Goal: Task Accomplishment & Management: Manage account settings

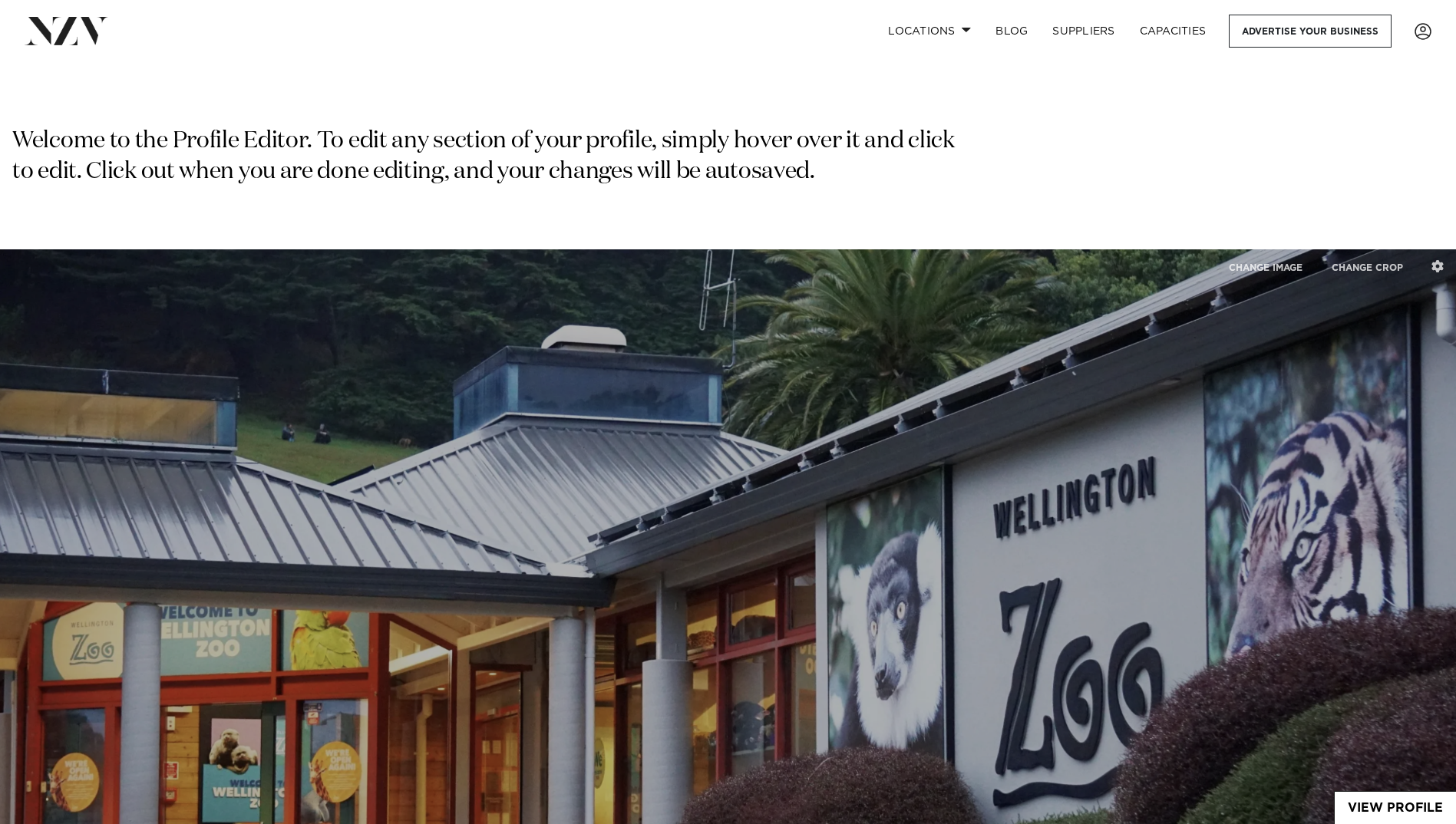
select select "**"
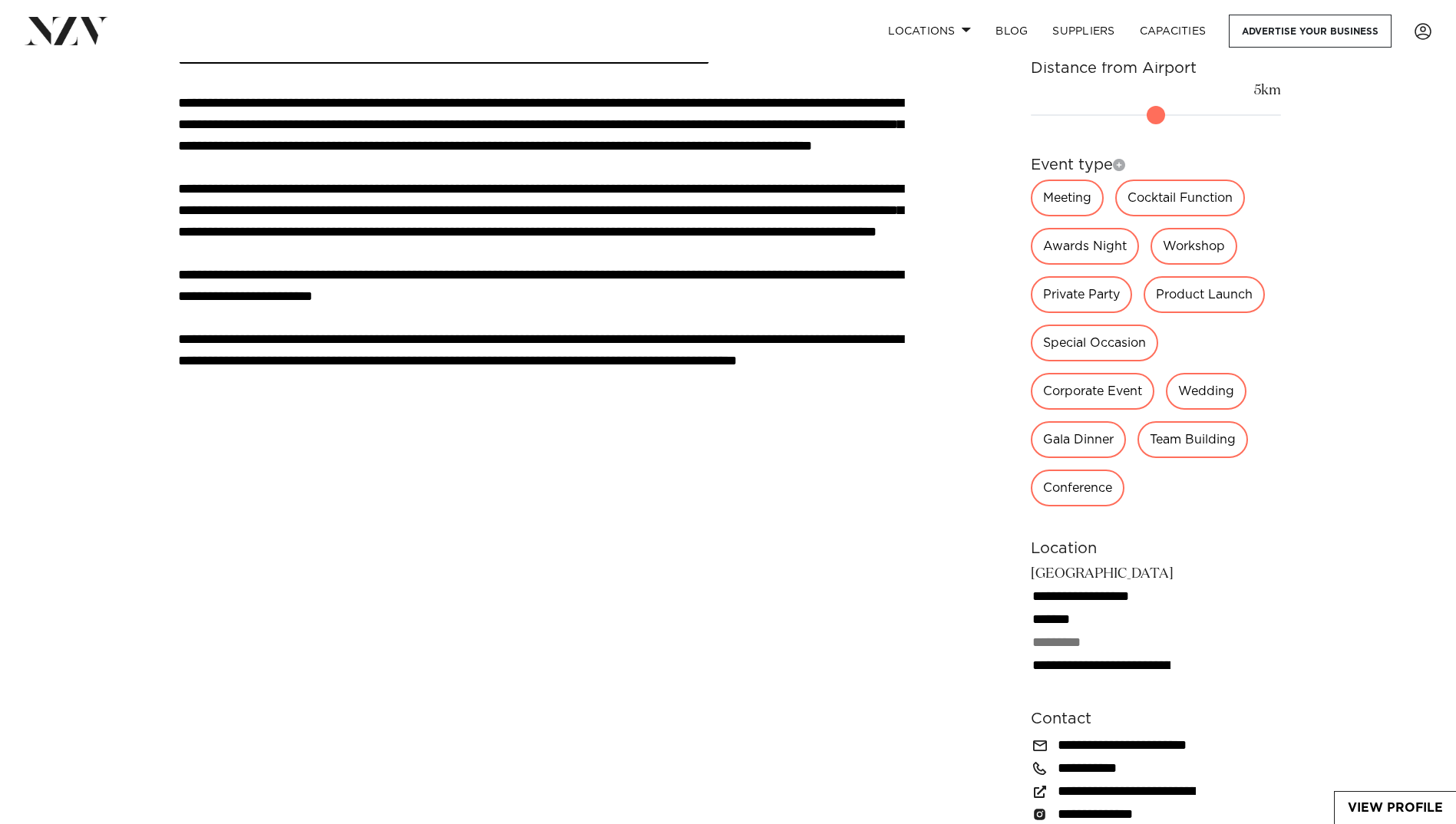
scroll to position [1535, 0]
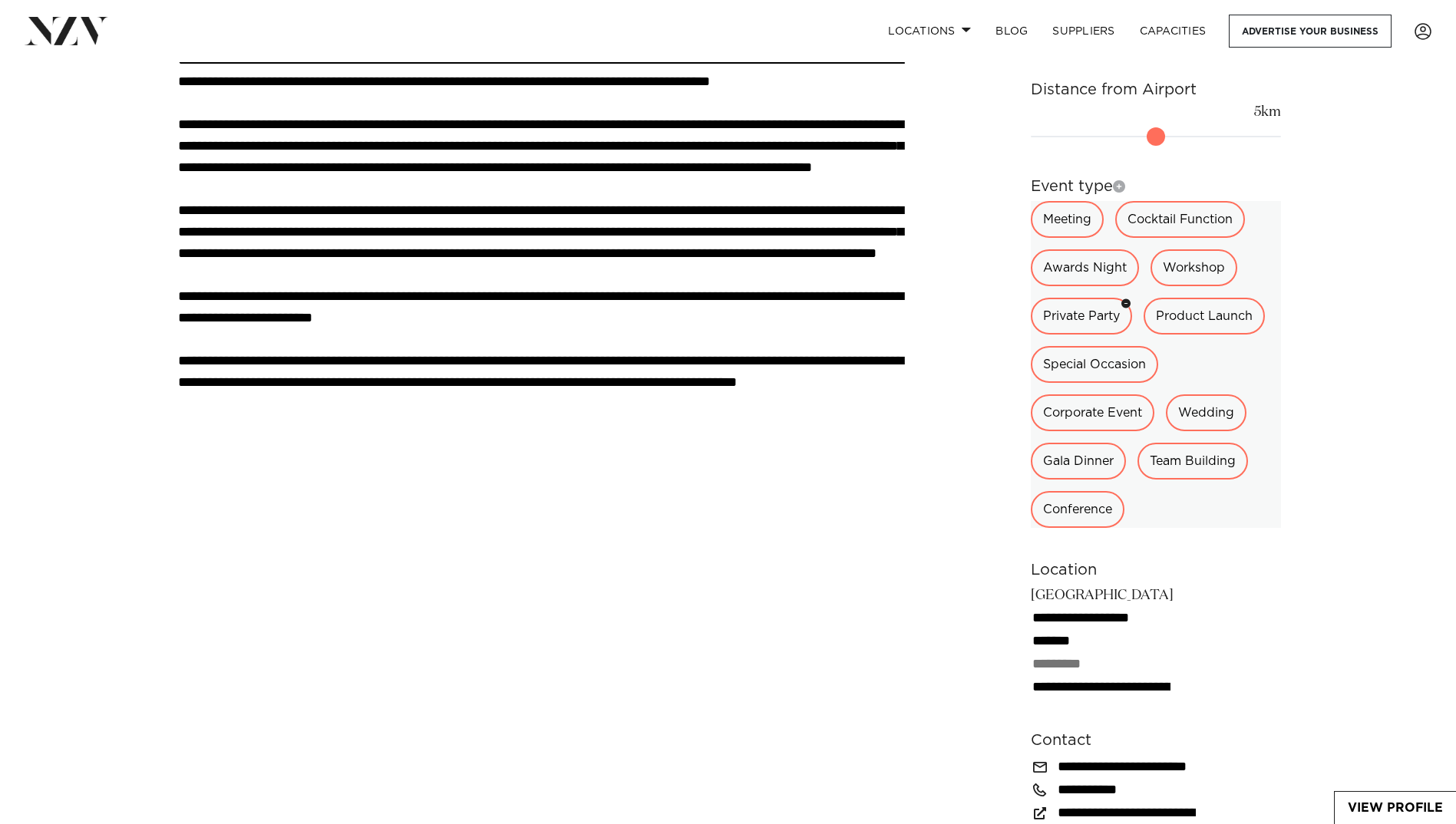
click at [1126, 299] on icon "button" at bounding box center [1126, 304] width 9 height 9
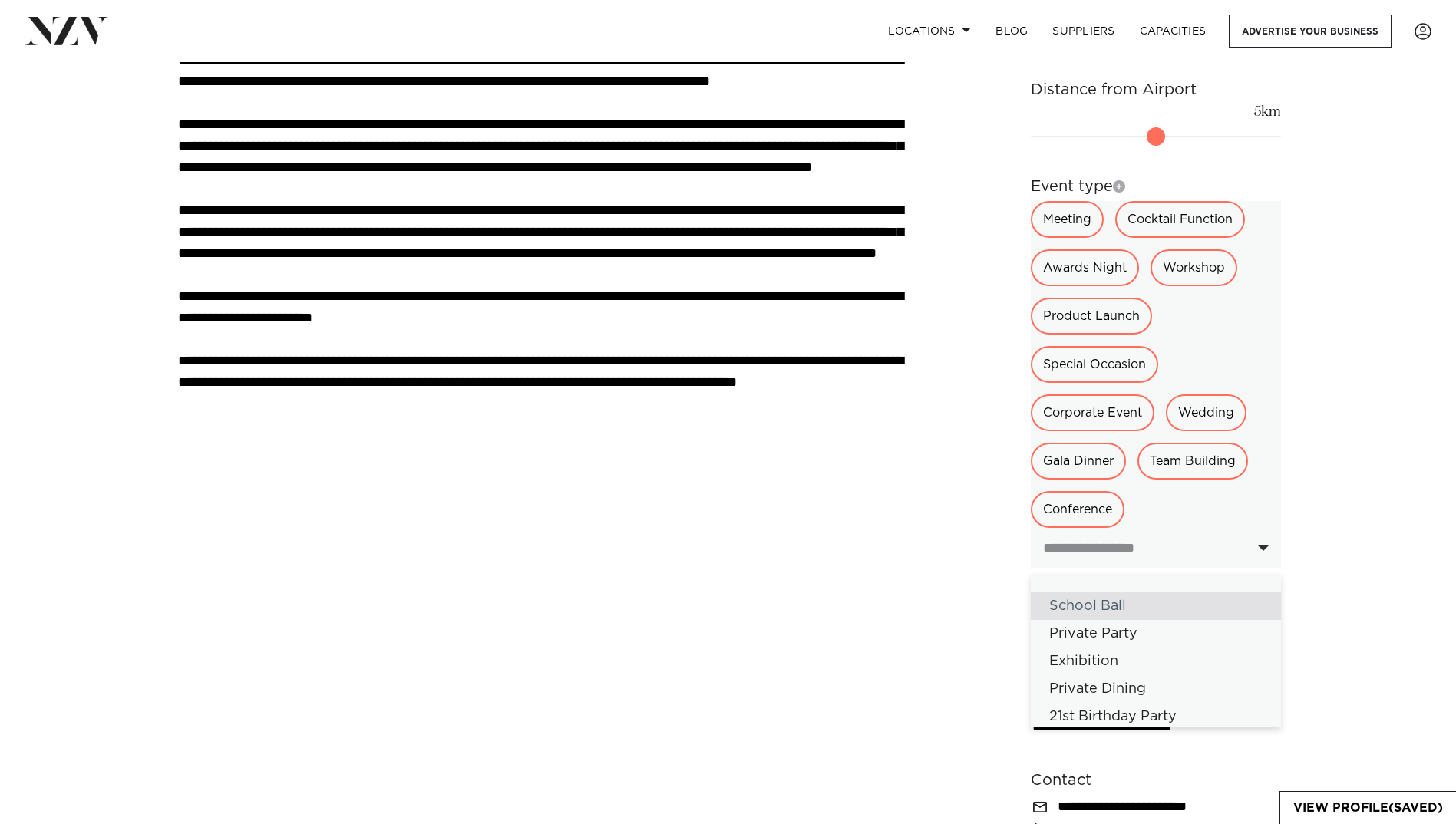
click at [1264, 529] on div at bounding box center [1156, 548] width 250 height 40
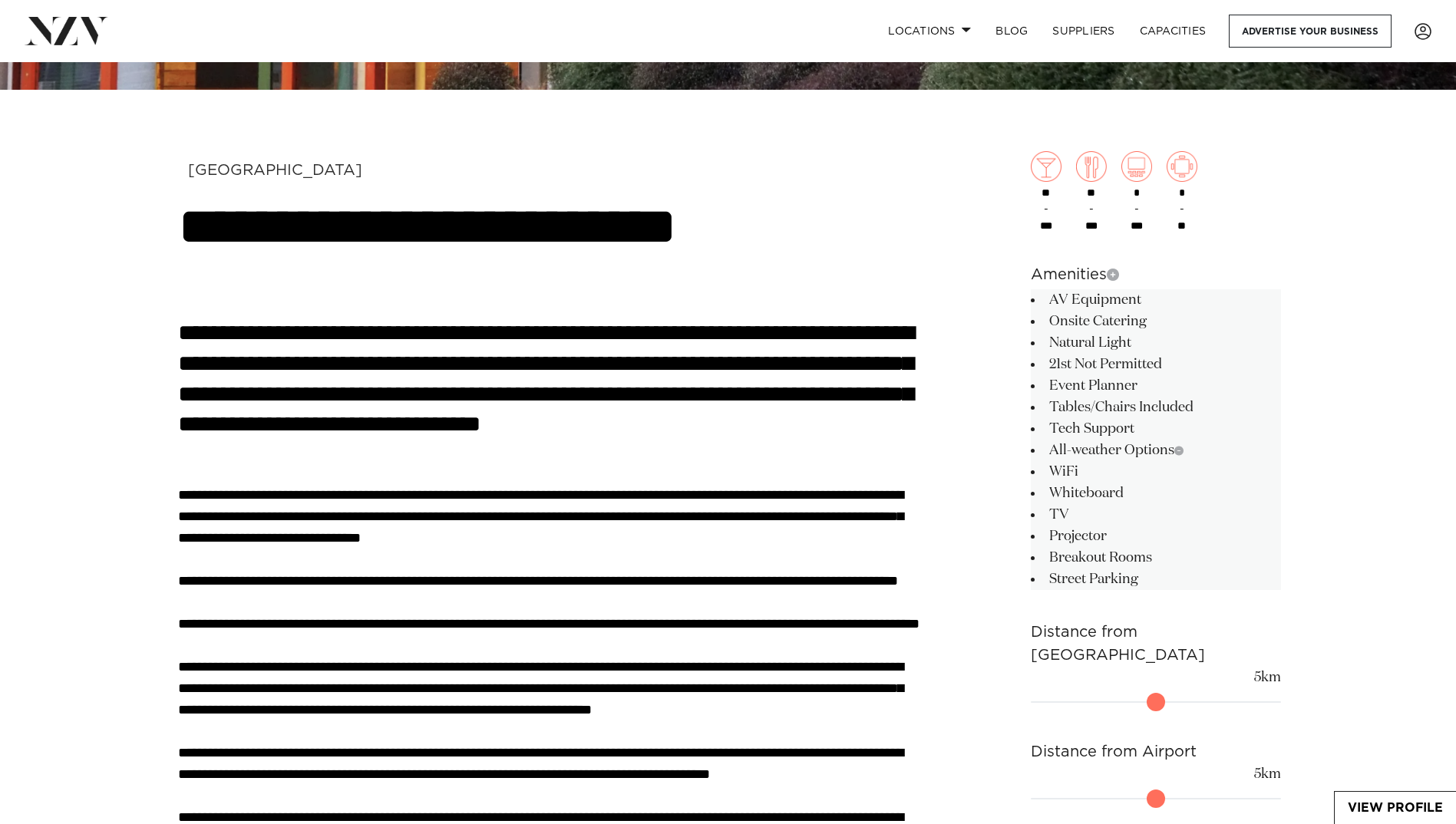
scroll to position [767, 0]
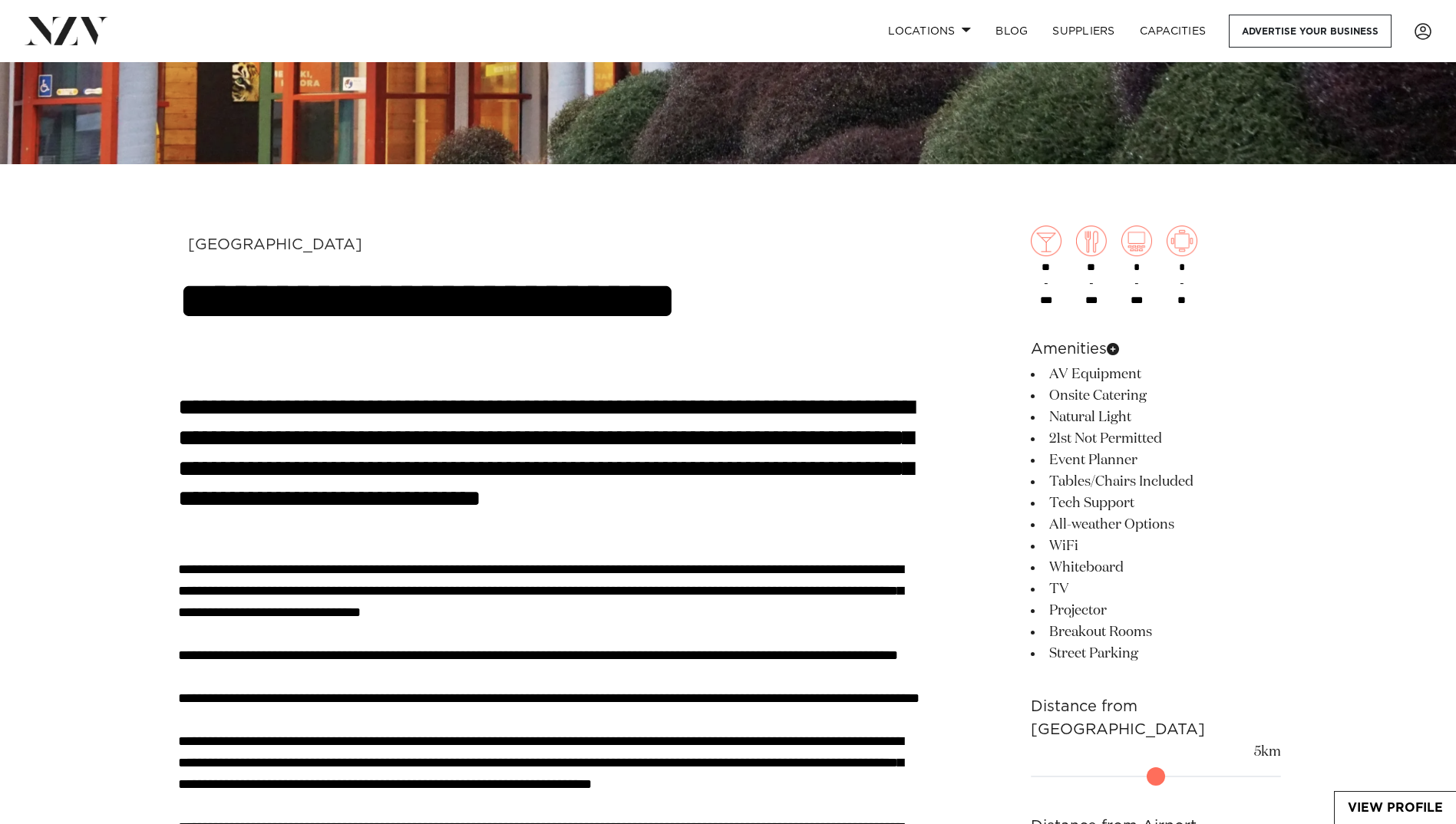
click at [1119, 352] on icon at bounding box center [1113, 349] width 12 height 12
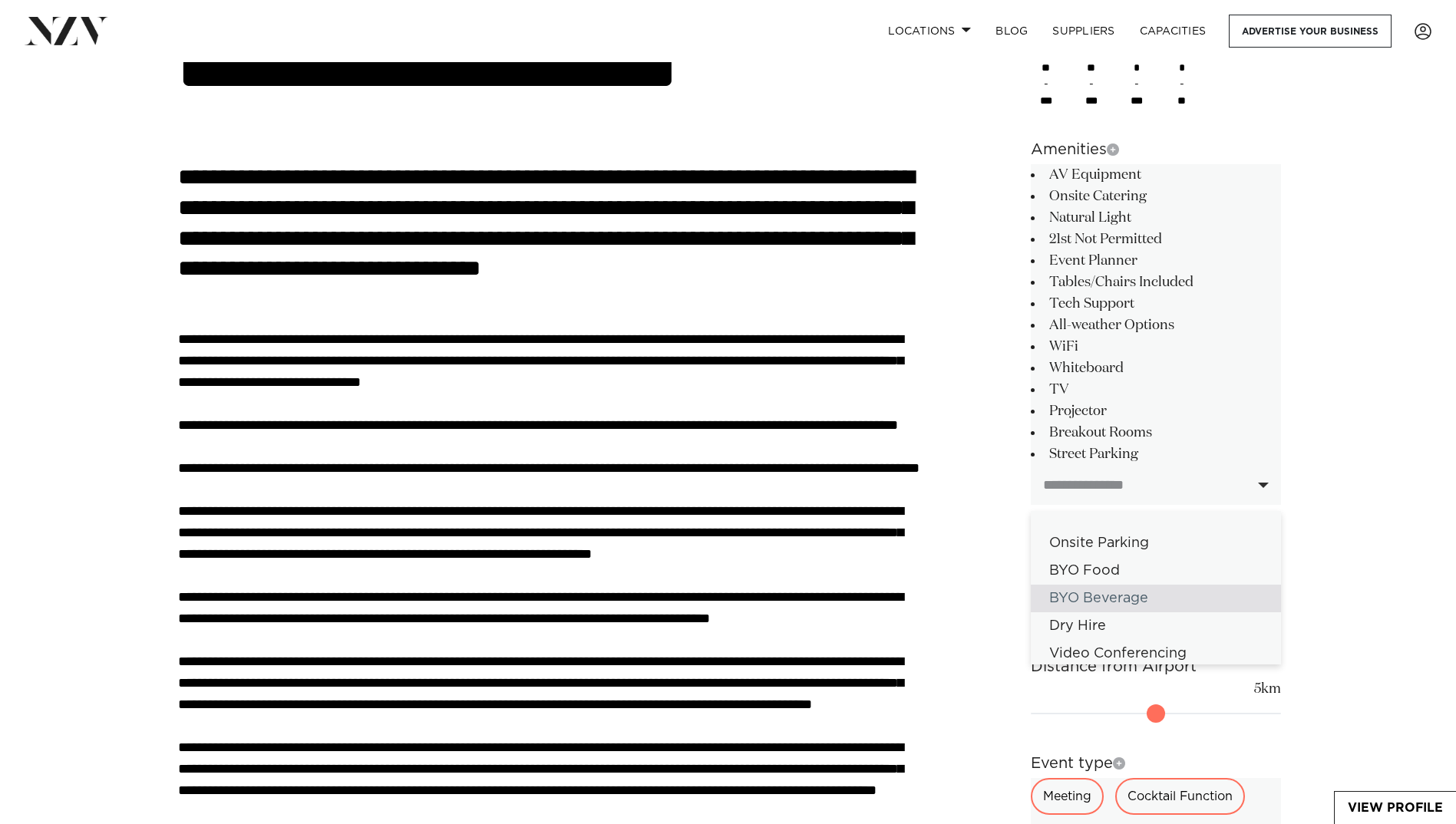
scroll to position [77, 0]
click at [1180, 580] on div "Video Conferencing" at bounding box center [1156, 577] width 250 height 28
select select
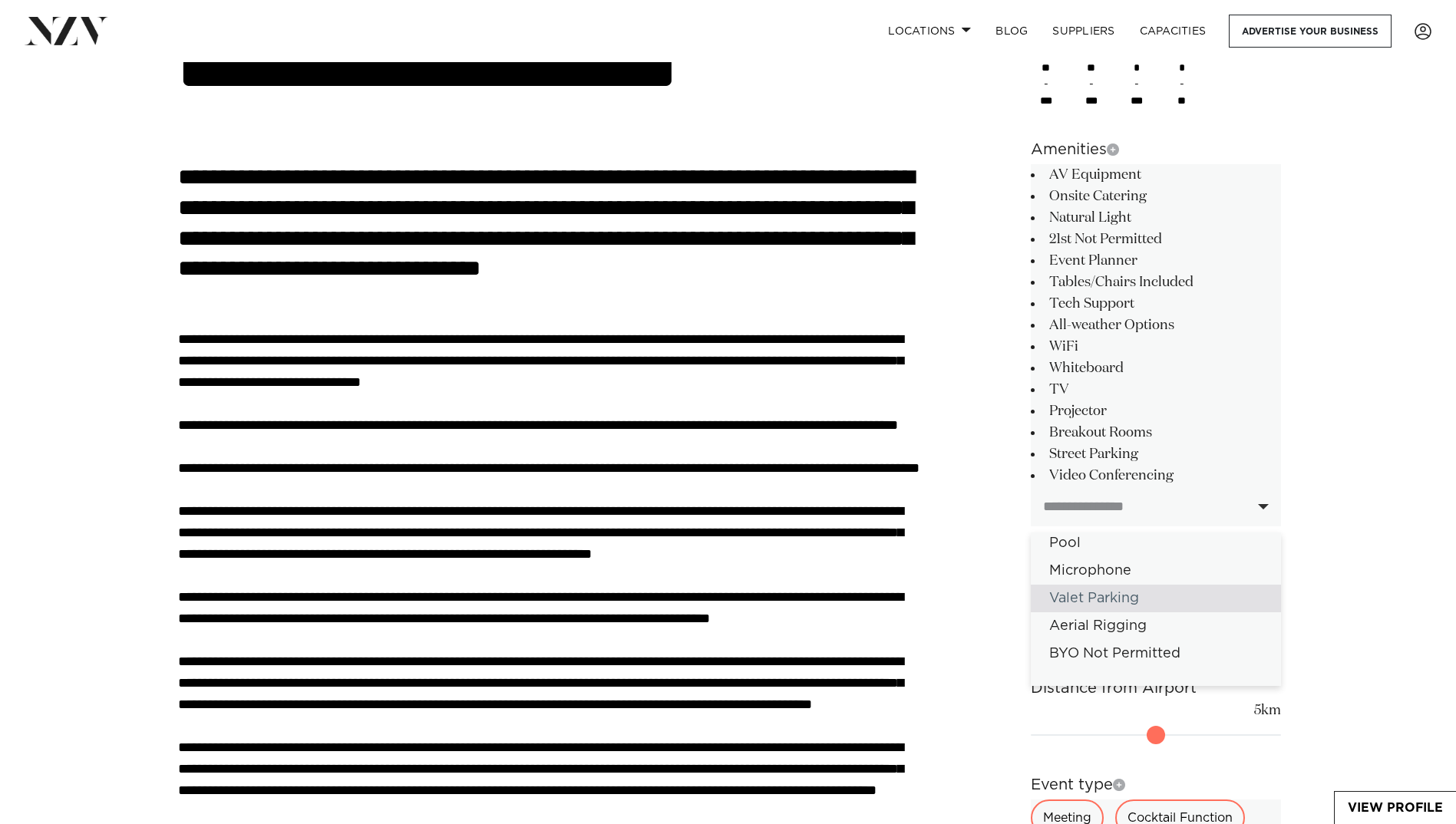
scroll to position [1074, 0]
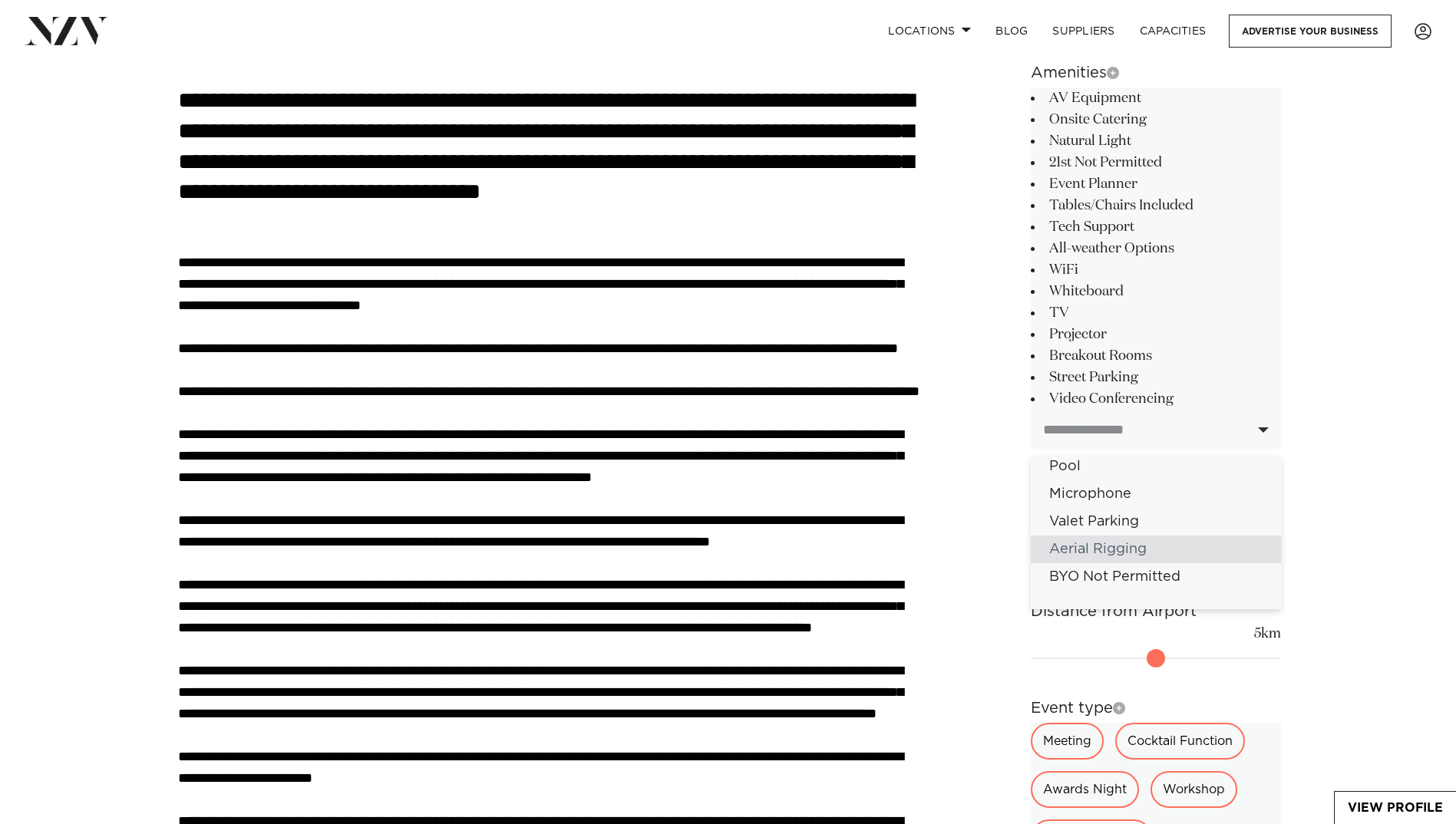
click at [1342, 524] on div "**********" at bounding box center [729, 762] width 1307 height 1688
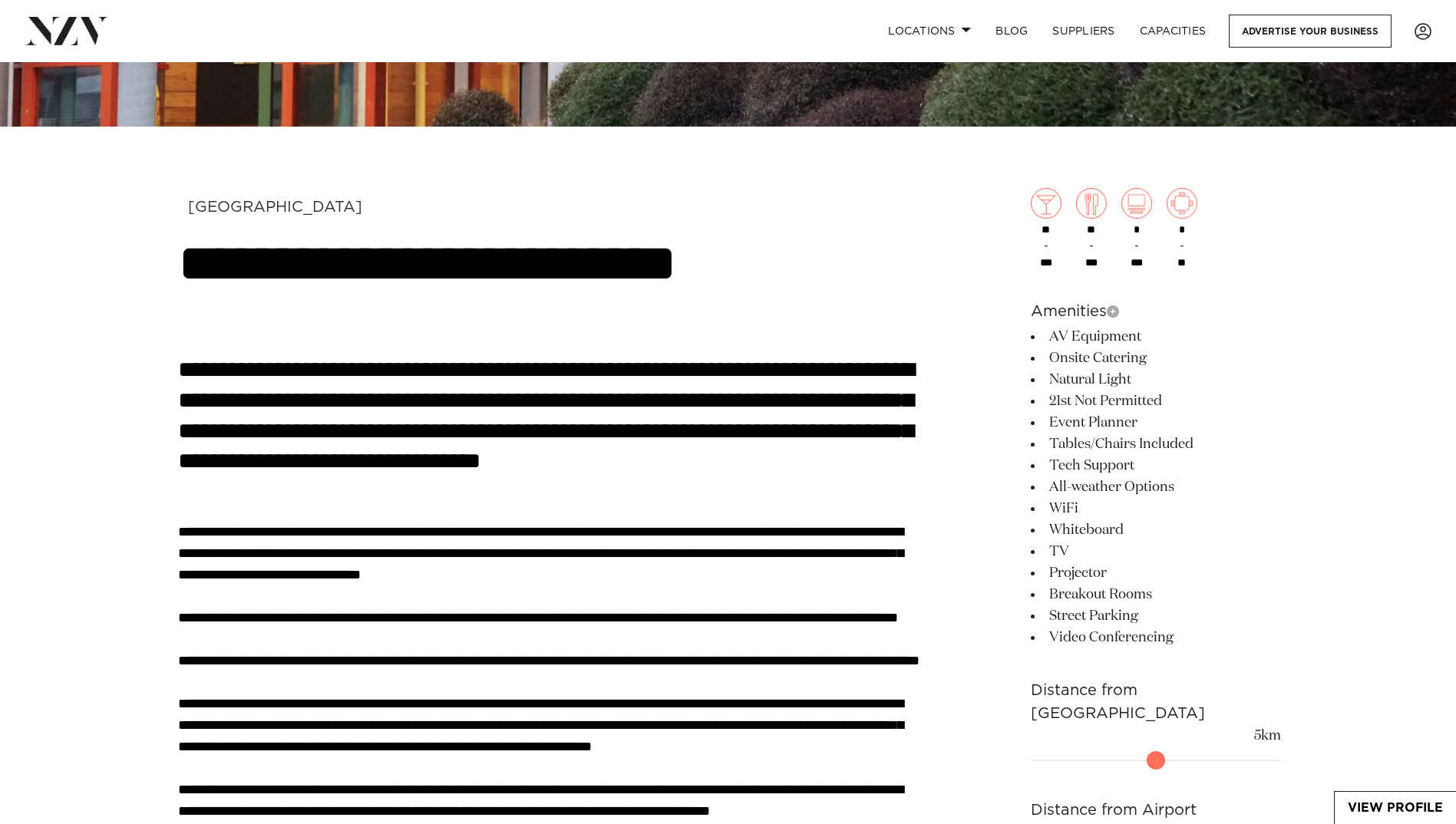
scroll to position [921, 0]
